Goal: Task Accomplishment & Management: Manage account settings

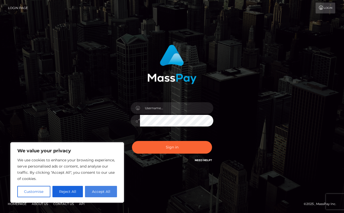
click at [98, 189] on button "Accept All" at bounding box center [101, 191] width 32 height 11
checkbox input "true"
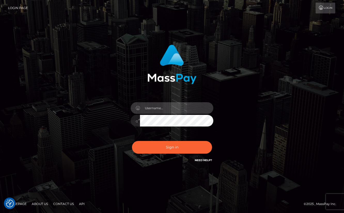
click at [154, 106] on input "text" at bounding box center [176, 108] width 73 height 12
click at [240, 108] on div "Sign in" at bounding box center [172, 104] width 136 height 126
click at [167, 106] on input "text" at bounding box center [176, 108] width 73 height 12
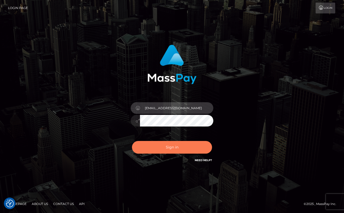
type input "iwantaspen4@gmail.com"
click at [176, 145] on button "Sign in" at bounding box center [172, 147] width 80 height 13
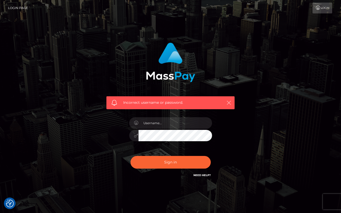
click at [230, 104] on icon "button" at bounding box center [228, 102] width 5 height 5
click at [230, 102] on icon "button" at bounding box center [228, 102] width 5 height 5
click at [168, 121] on input "text" at bounding box center [174, 123] width 73 height 12
click at [169, 120] on input "text" at bounding box center [174, 123] width 73 height 12
type input "iwantaspen4@gmail.com"
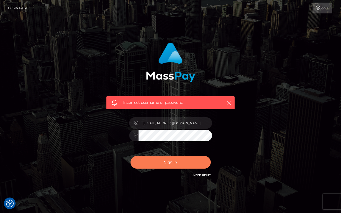
click at [163, 162] on button "Sign in" at bounding box center [170, 162] width 80 height 13
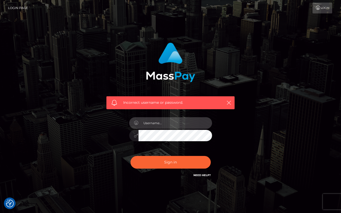
click at [178, 123] on input "text" at bounding box center [174, 123] width 73 height 12
type input "iwantaspen4@gmail.com"
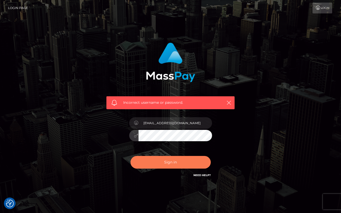
click at [194, 159] on button "Sign in" at bounding box center [170, 162] width 80 height 13
